Goal: Navigation & Orientation: Find specific page/section

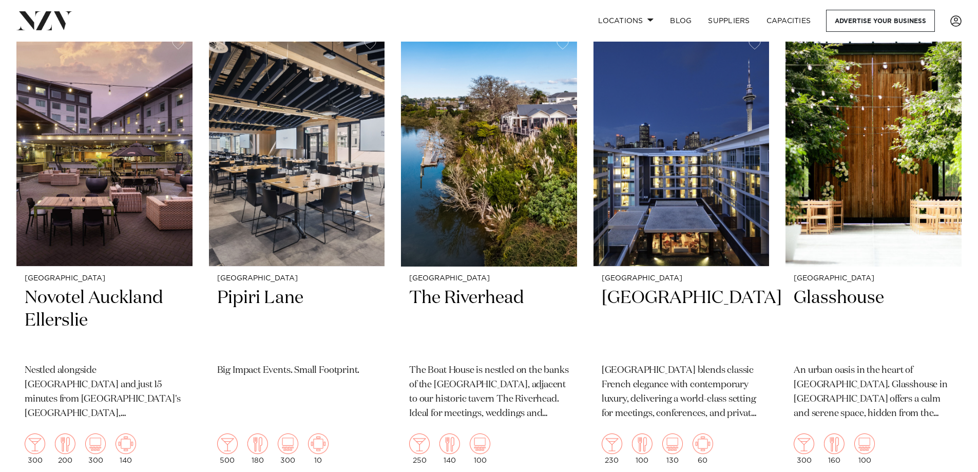
scroll to position [1386, 0]
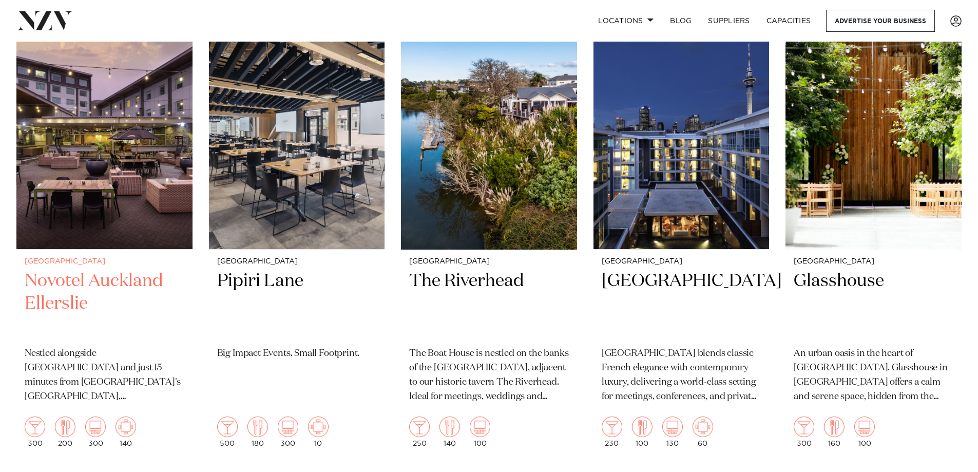
click at [104, 174] on img at bounding box center [104, 131] width 176 height 236
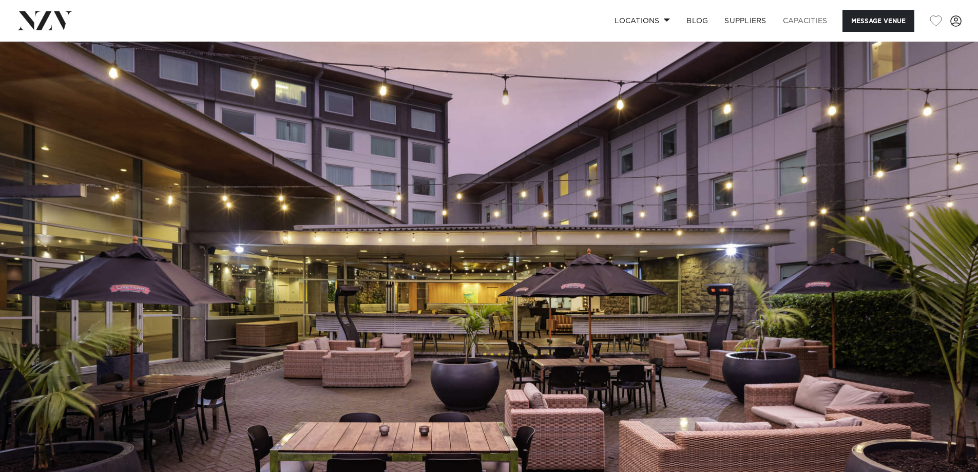
click at [794, 16] on link "Capacities" at bounding box center [805, 21] width 61 height 22
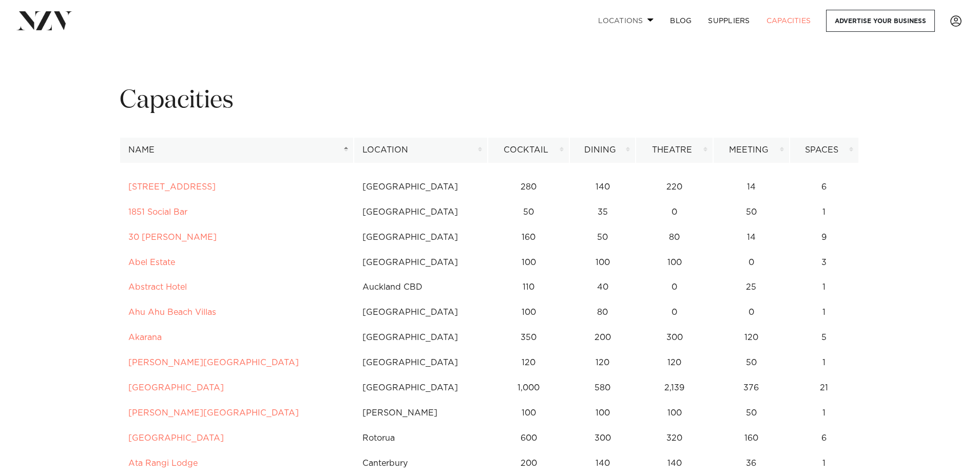
click at [647, 14] on link "Locations" at bounding box center [626, 21] width 72 height 22
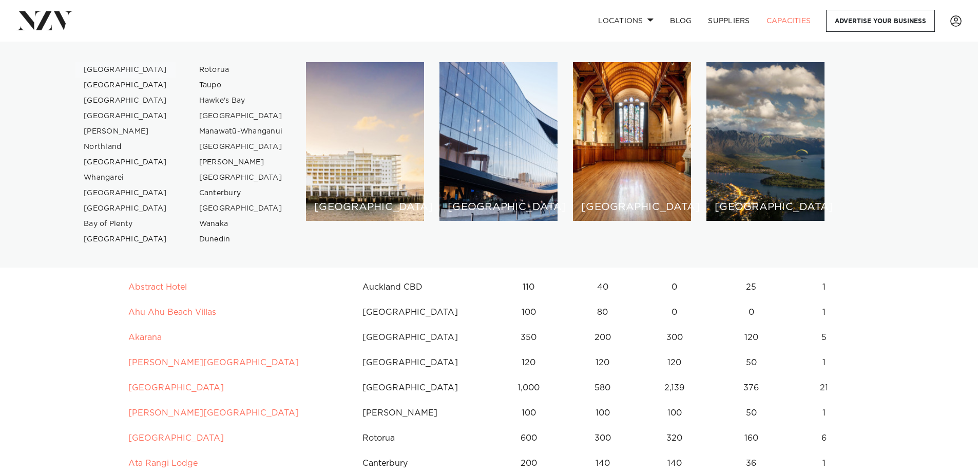
click at [107, 70] on link "[GEOGRAPHIC_DATA]" at bounding box center [125, 69] width 100 height 15
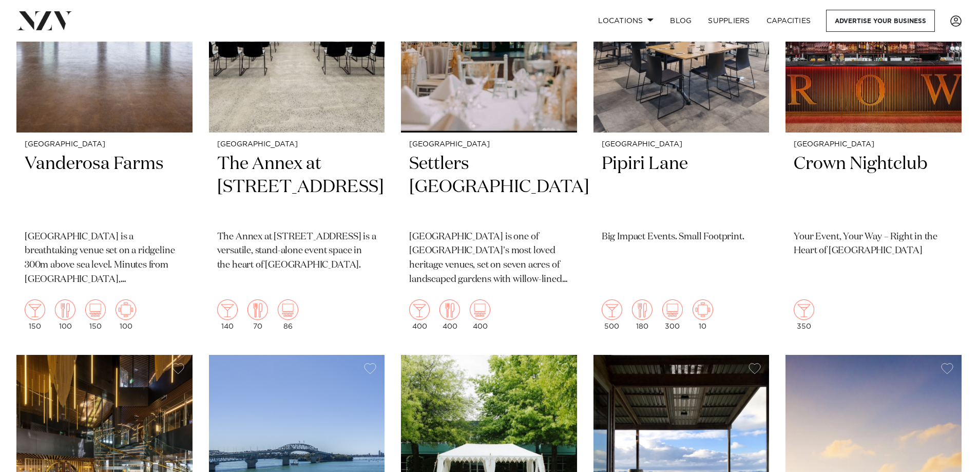
scroll to position [667, 0]
